Goal: Navigation & Orientation: Go to known website

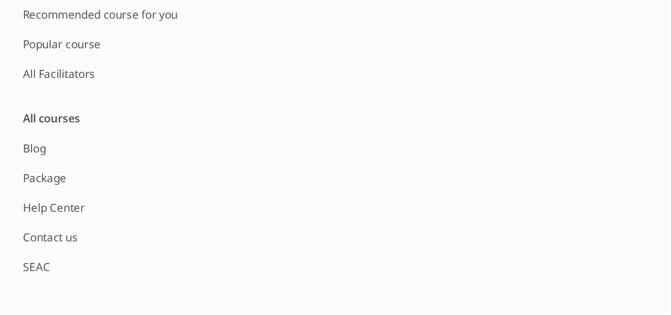
scroll to position [2052, 0]
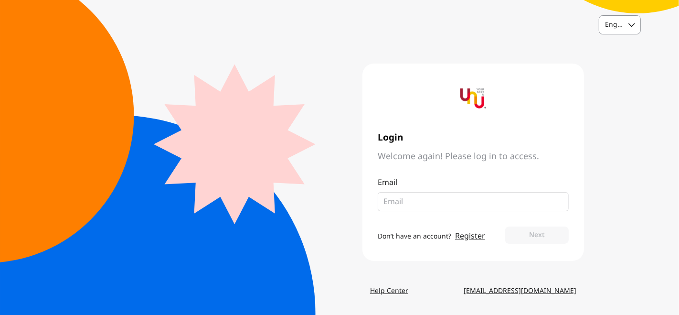
click at [344, 21] on div "English" at bounding box center [614, 25] width 18 height 10
click at [344, 63] on div "Thai" at bounding box center [619, 65] width 41 height 17
click at [428, 201] on input "email" at bounding box center [469, 201] width 172 height 11
